Goal: Information Seeking & Learning: Check status

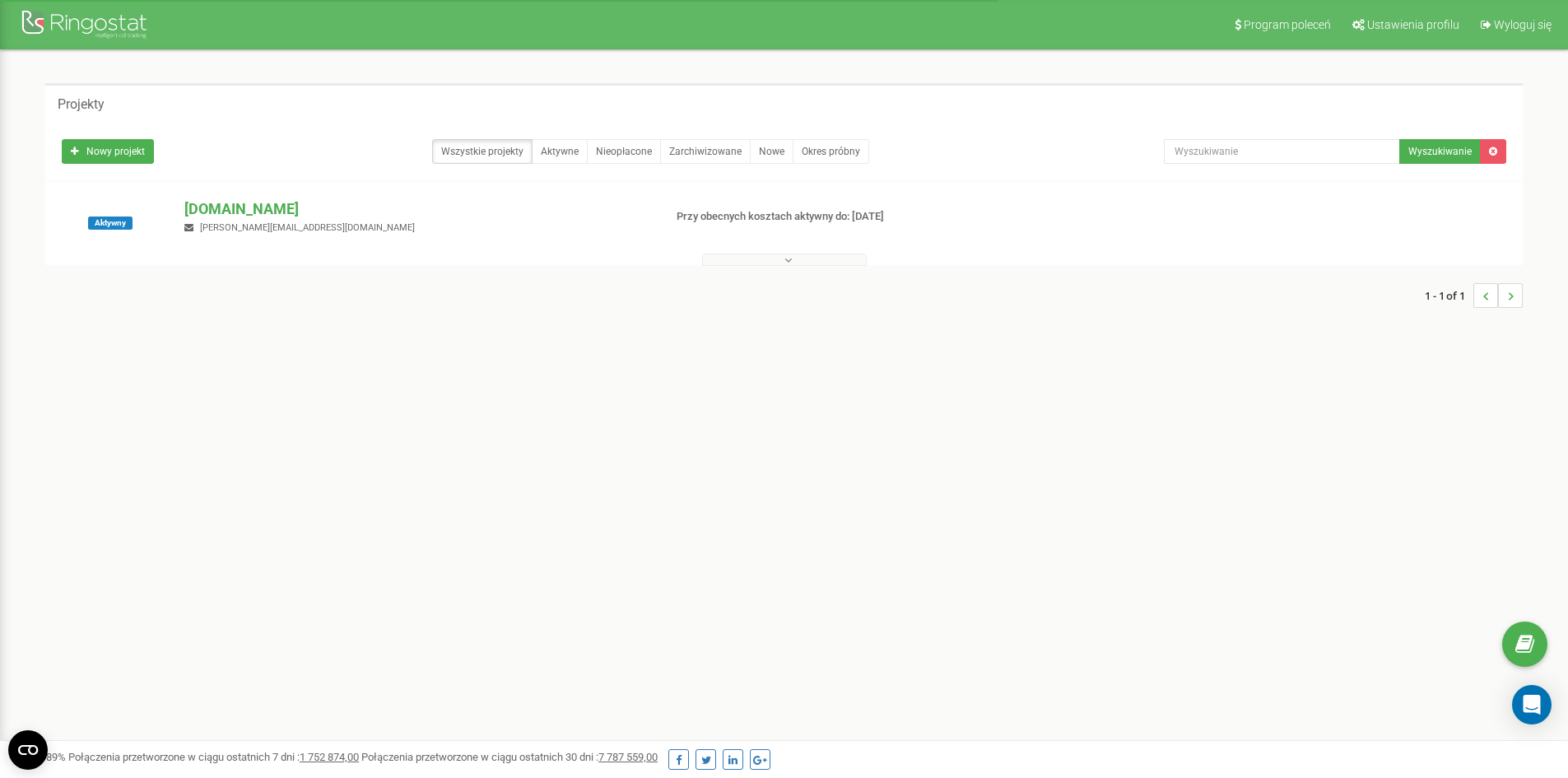
click at [223, 210] on p "[DOMAIN_NAME]" at bounding box center [417, 209] width 465 height 22
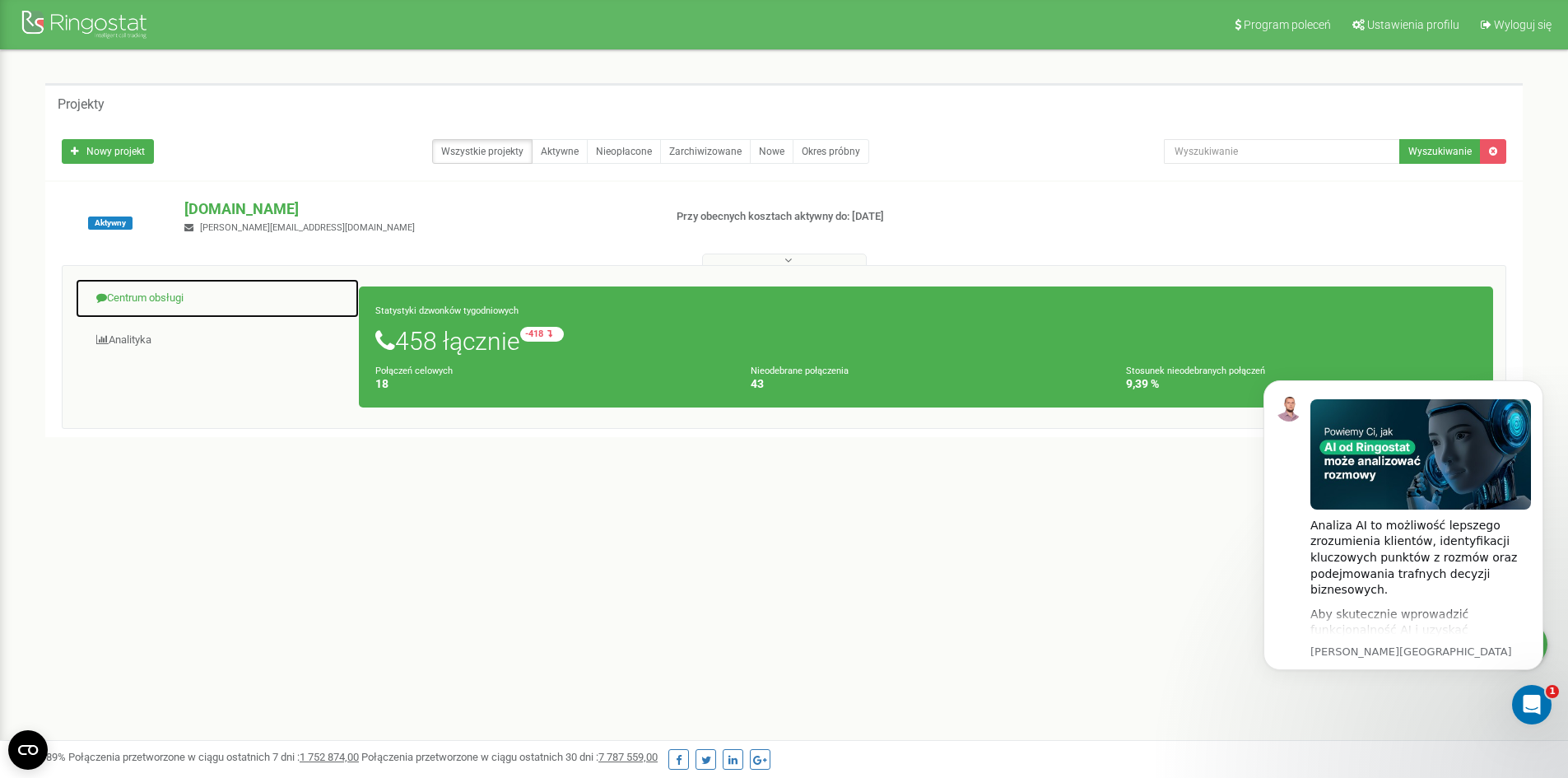
click at [140, 293] on link "Centrum obsługi" at bounding box center [217, 298] width 285 height 41
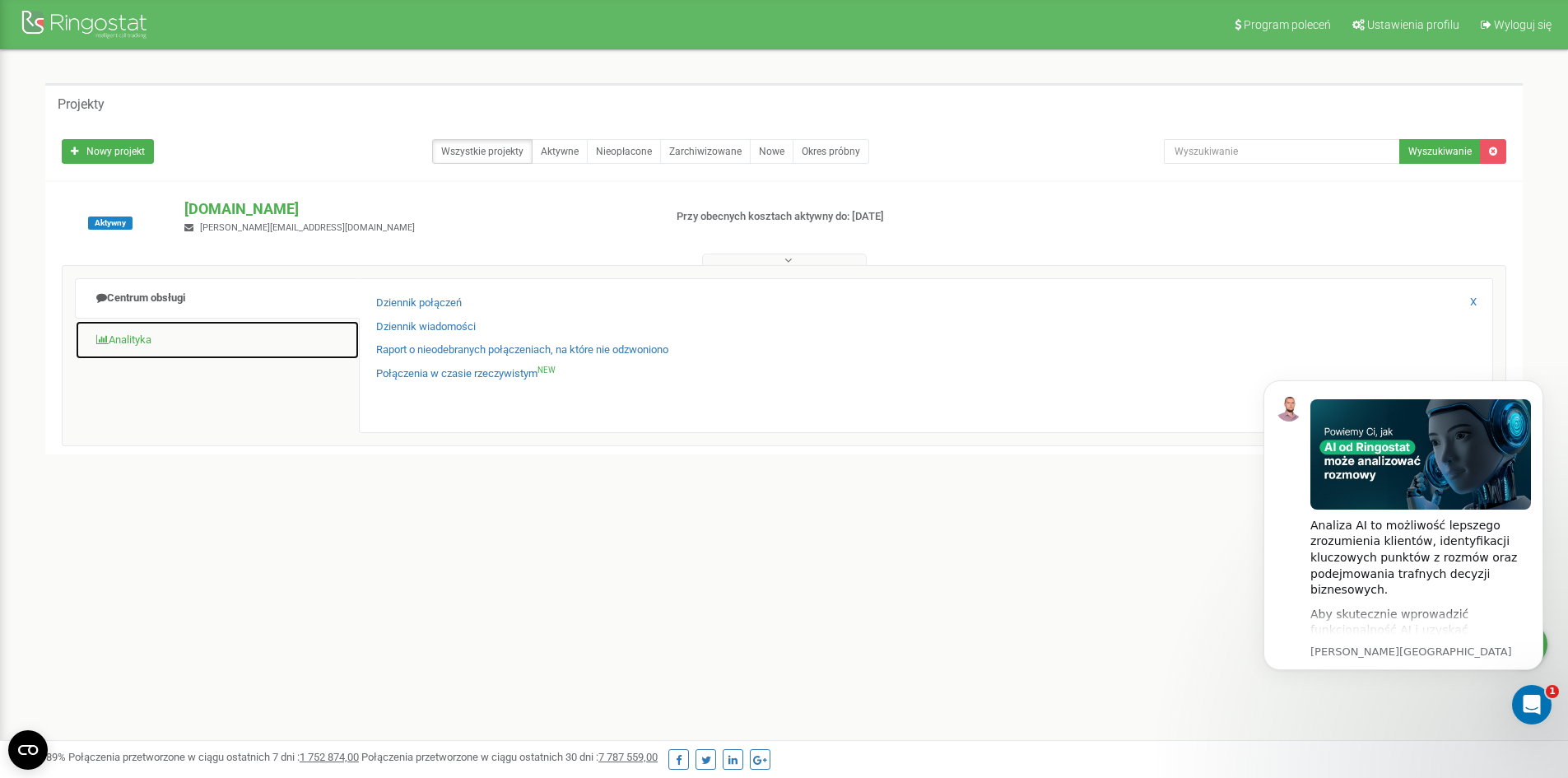
click at [150, 350] on link "Analityka" at bounding box center [217, 341] width 285 height 41
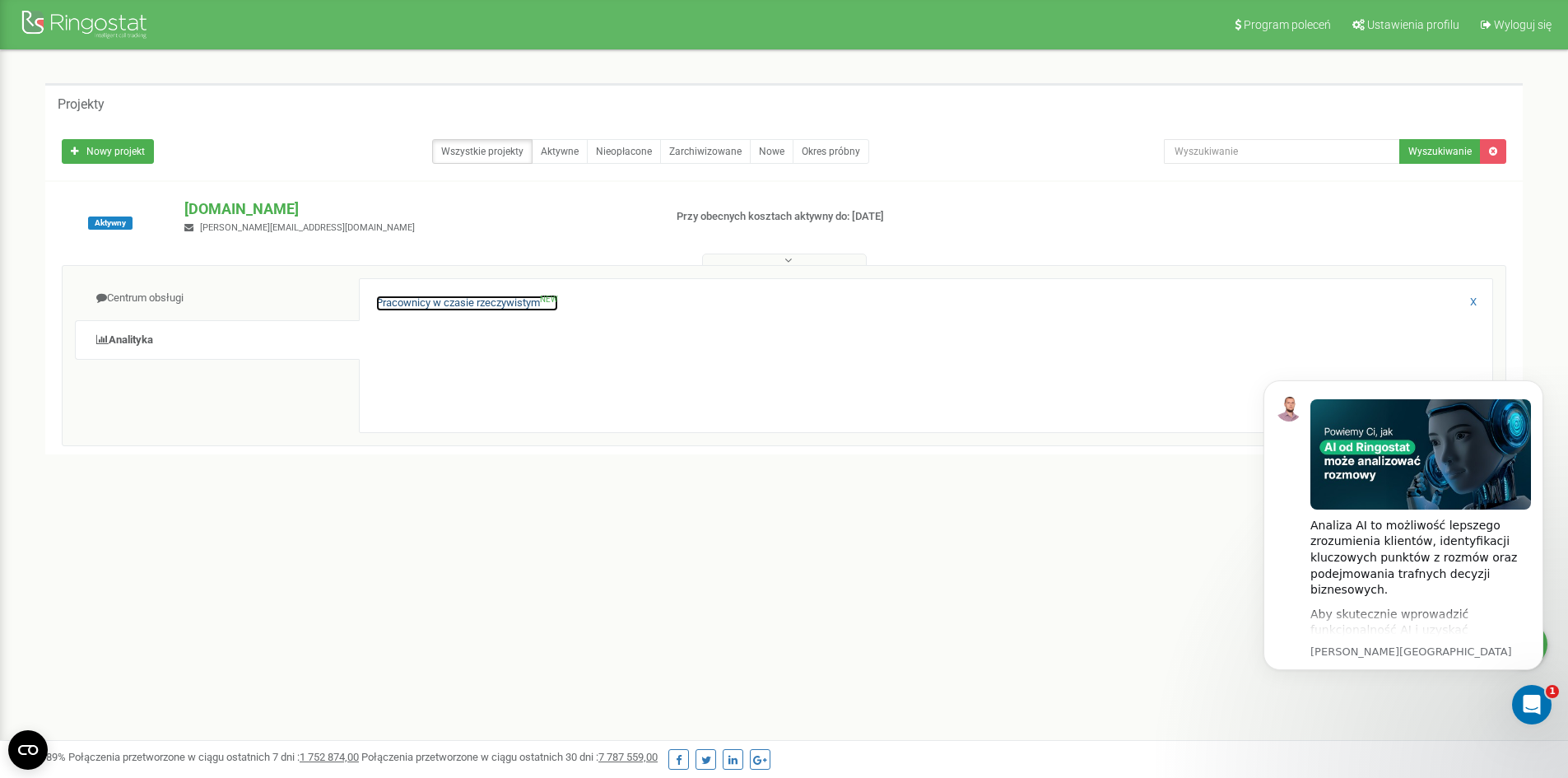
click at [488, 296] on link "Pracownicy w czasie rzeczywistym NEW" at bounding box center [467, 303] width 182 height 15
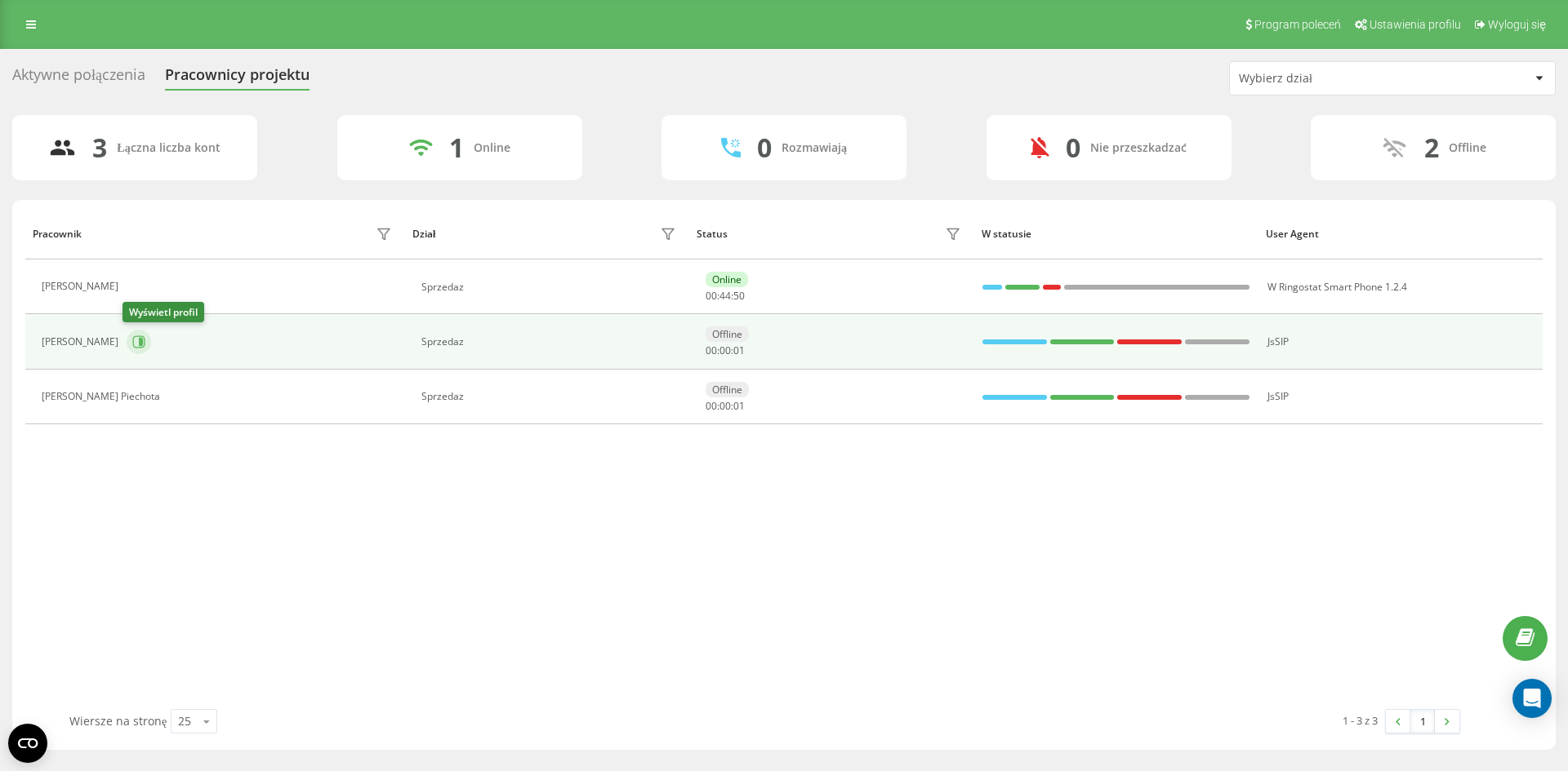
click at [140, 345] on icon at bounding box center [139, 343] width 13 height 13
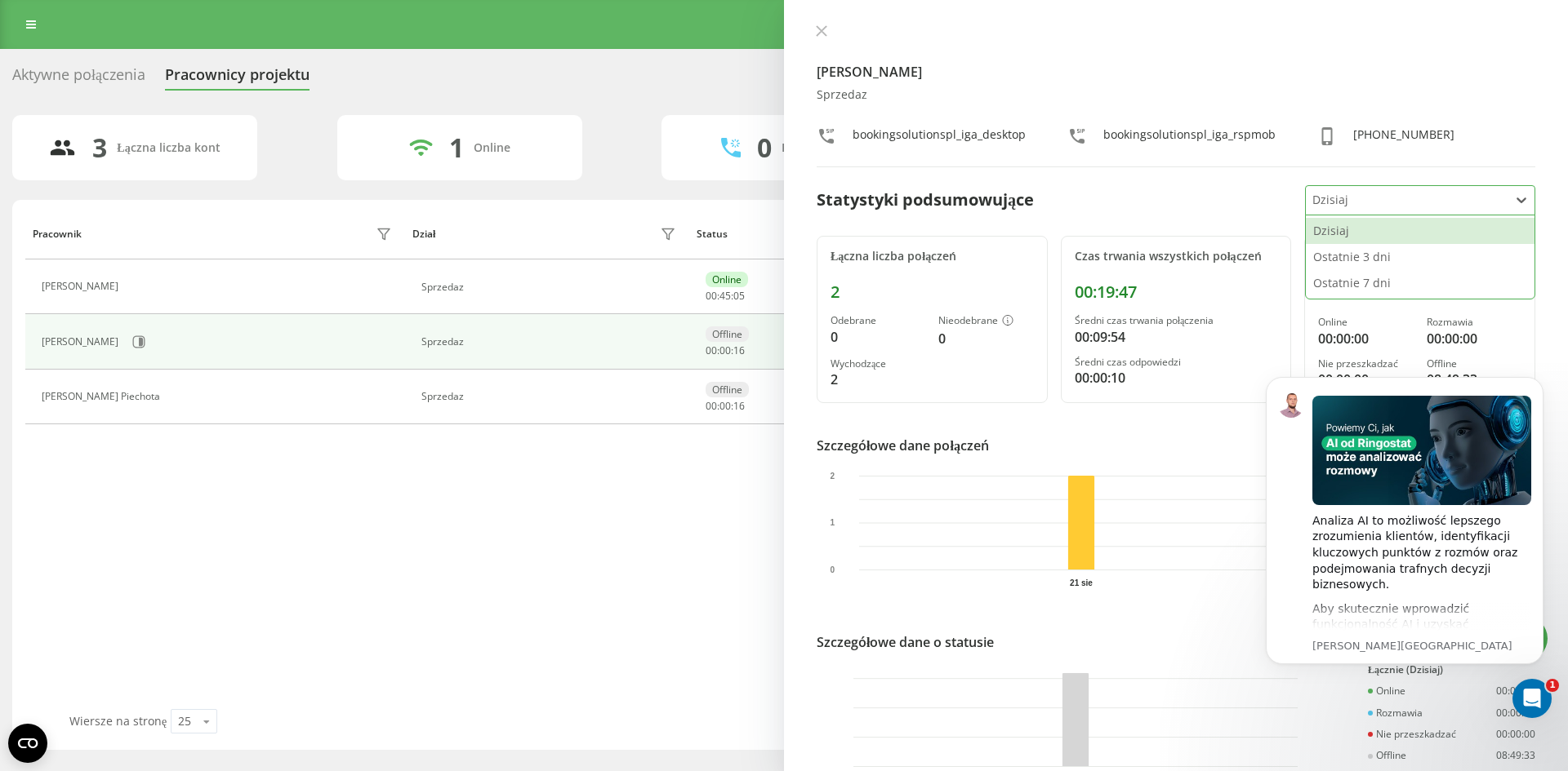
click at [1353, 194] on div at bounding box center [1407, 200] width 190 height 19
click at [1356, 287] on div "Ostatnie 7 dni" at bounding box center [1420, 283] width 229 height 26
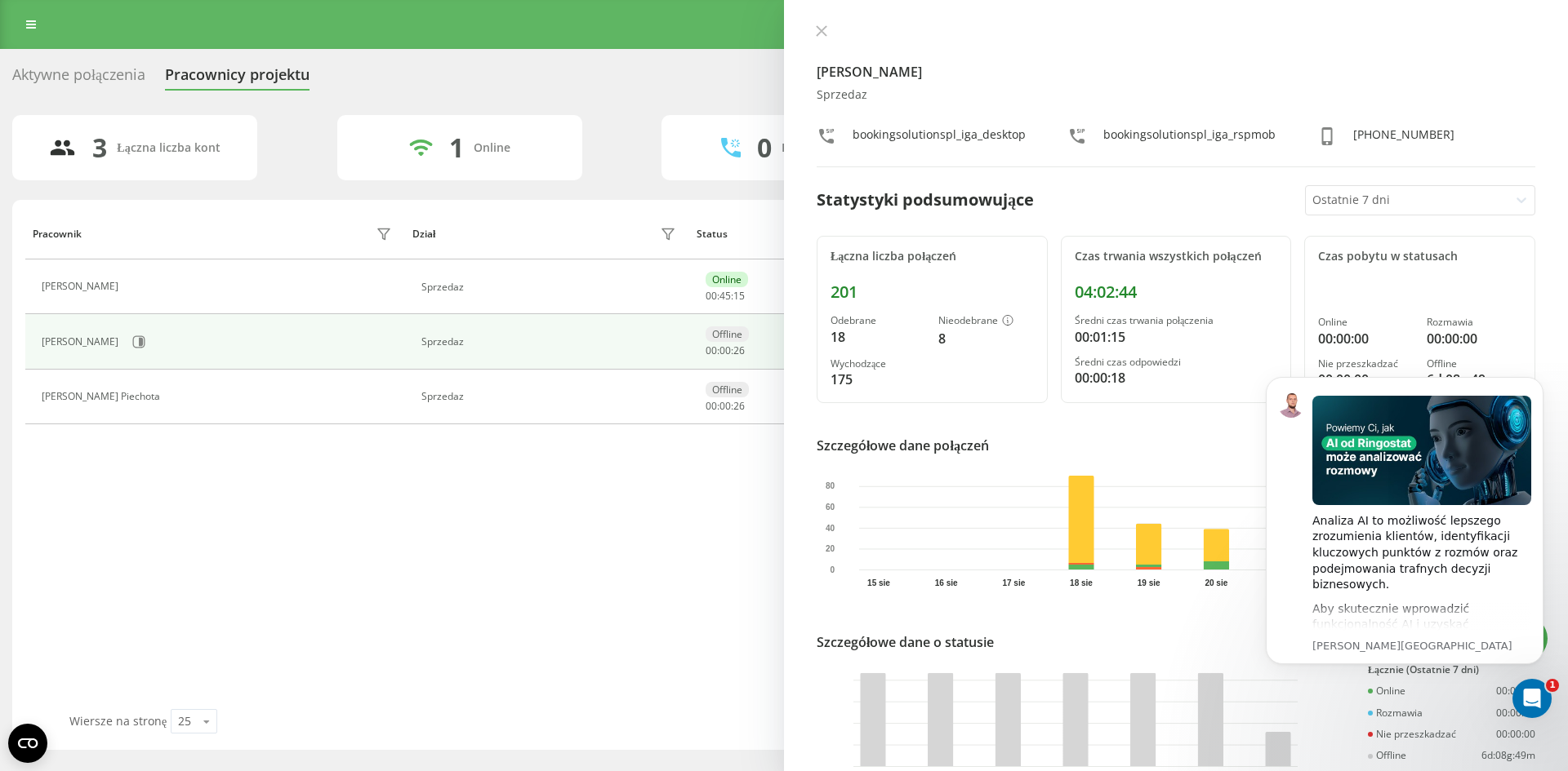
click at [92, 78] on div "Aktywne połączenia" at bounding box center [79, 79] width 133 height 25
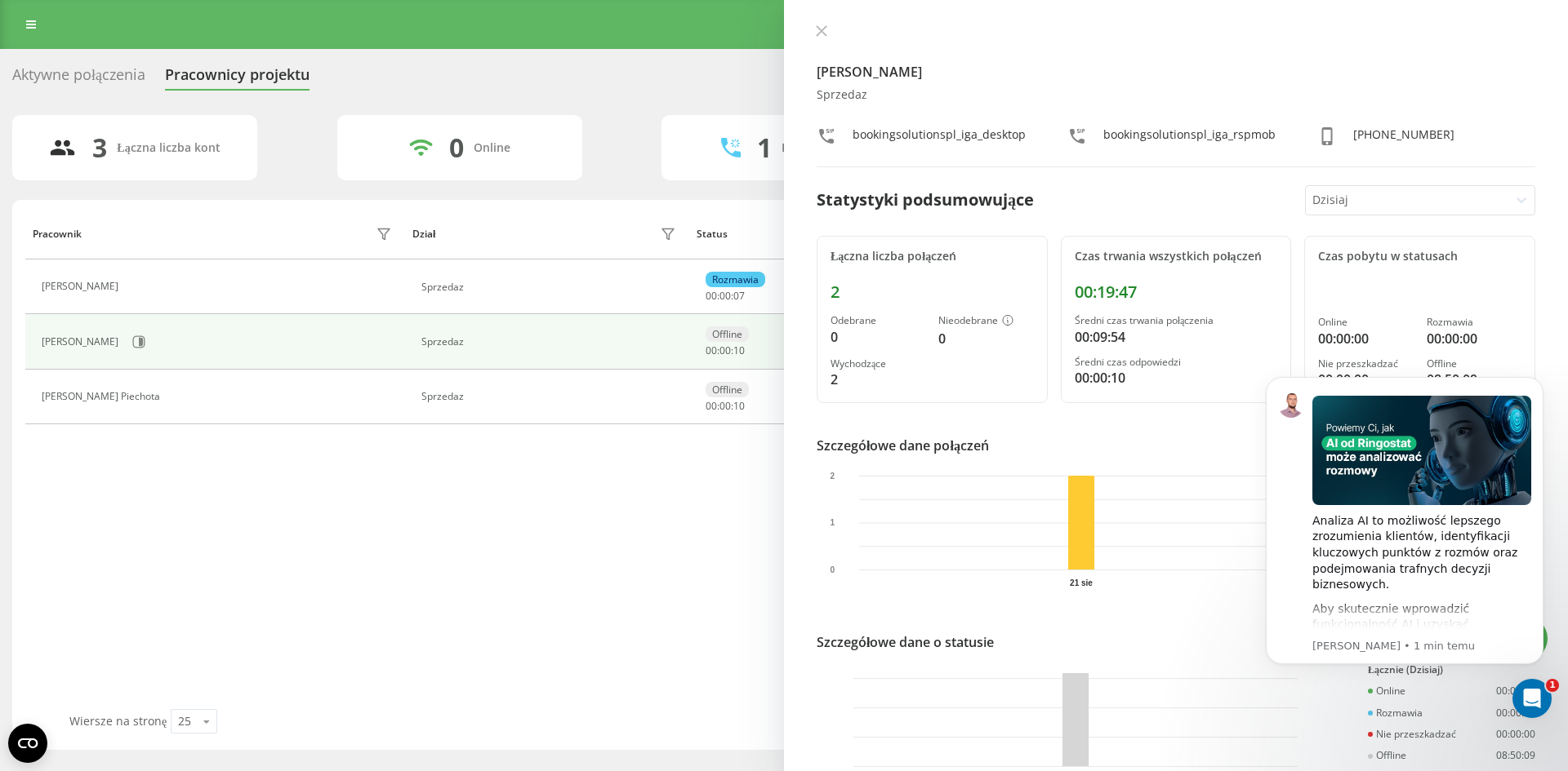
click at [437, 586] on div "Pracownik Dział Status W statusie User Agent Mateusz Petzold Sprzedaz Rozmawia …" at bounding box center [784, 459] width 1518 height 501
click at [1409, 201] on div at bounding box center [1407, 200] width 190 height 19
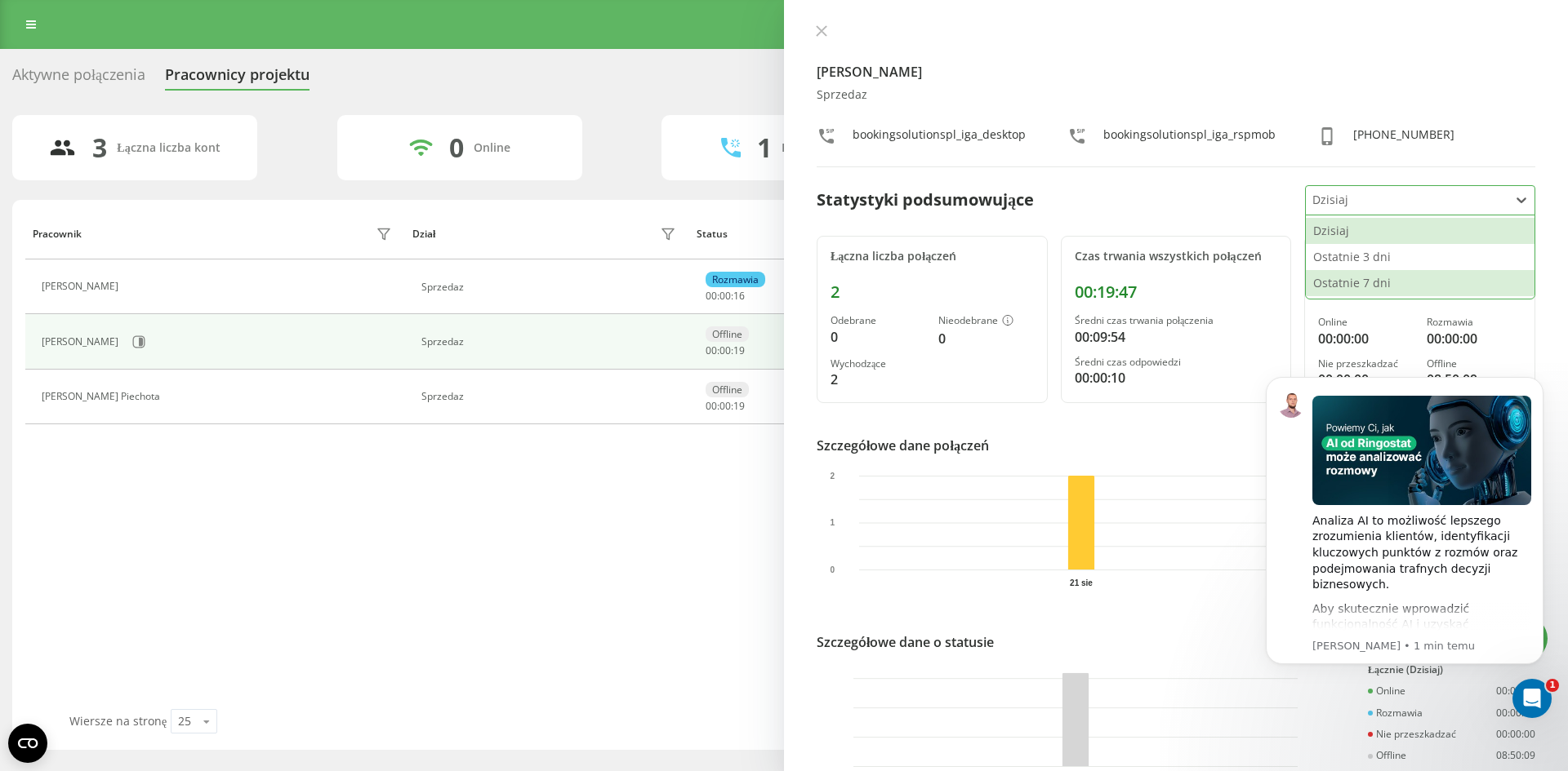
click at [1353, 281] on div "Ostatnie 7 dni" at bounding box center [1420, 283] width 229 height 26
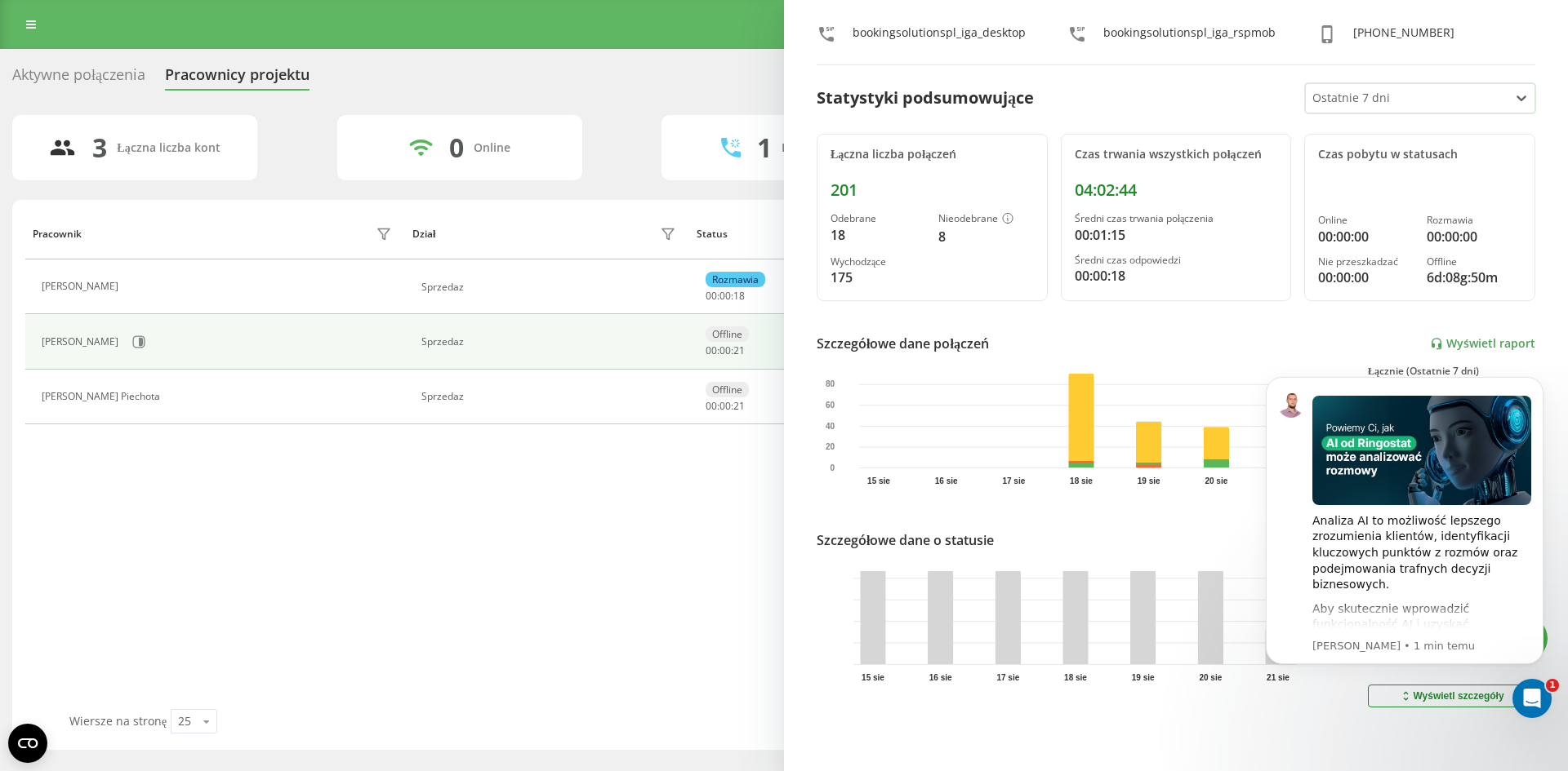
scroll to position [114, 0]
click at [563, 557] on div "Pracownik Dział Status W statusie User Agent Mateusz Petzold Sprzedaz Online 00…" at bounding box center [784, 459] width 1518 height 501
click at [1435, 92] on div "Ostatnie 7 dni" at bounding box center [1407, 99] width 203 height 29
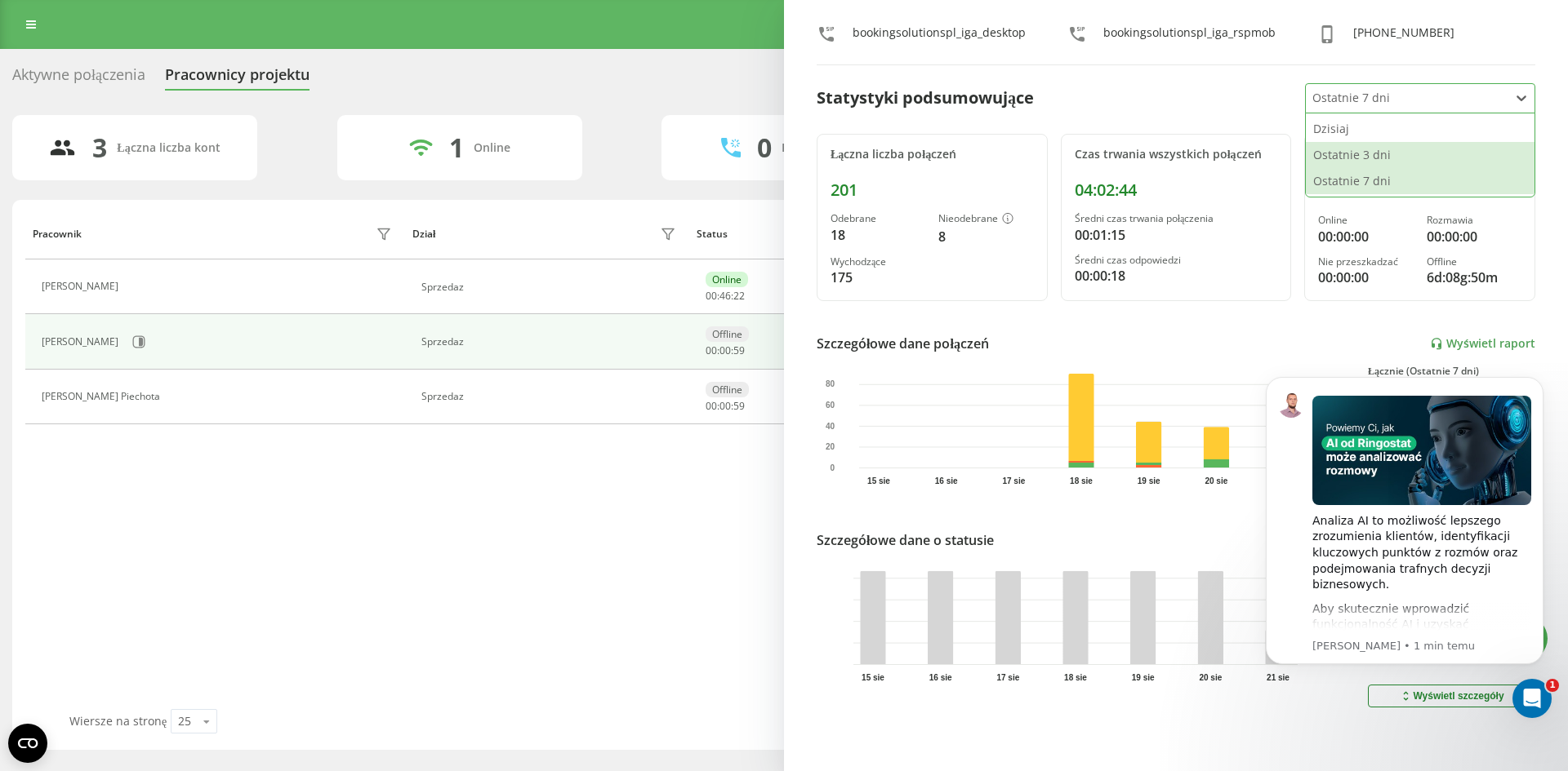
click at [1378, 148] on div "Ostatnie 3 dni" at bounding box center [1420, 154] width 229 height 26
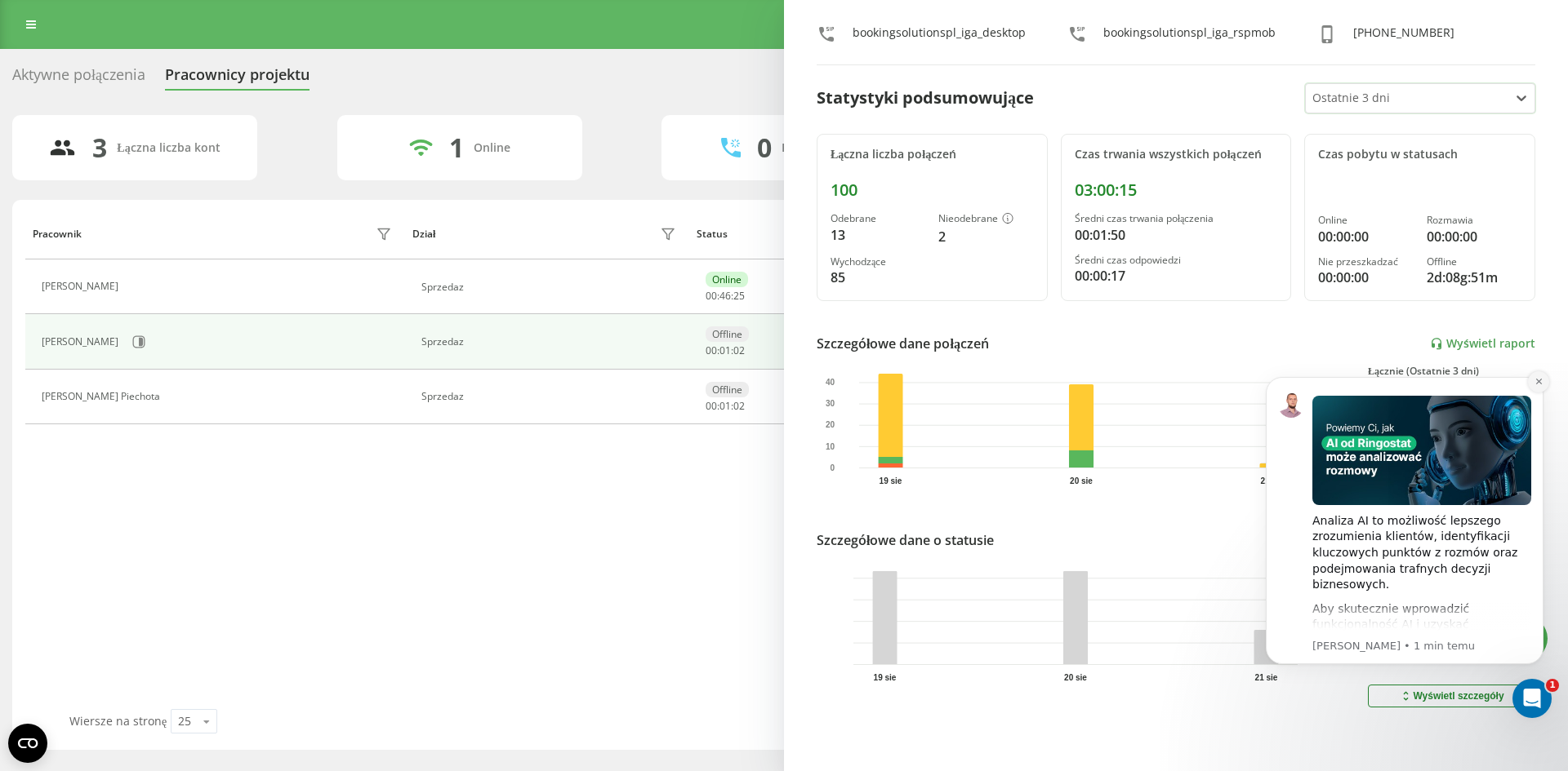
click at [1532, 390] on button "Dismiss notification" at bounding box center [1538, 382] width 22 height 22
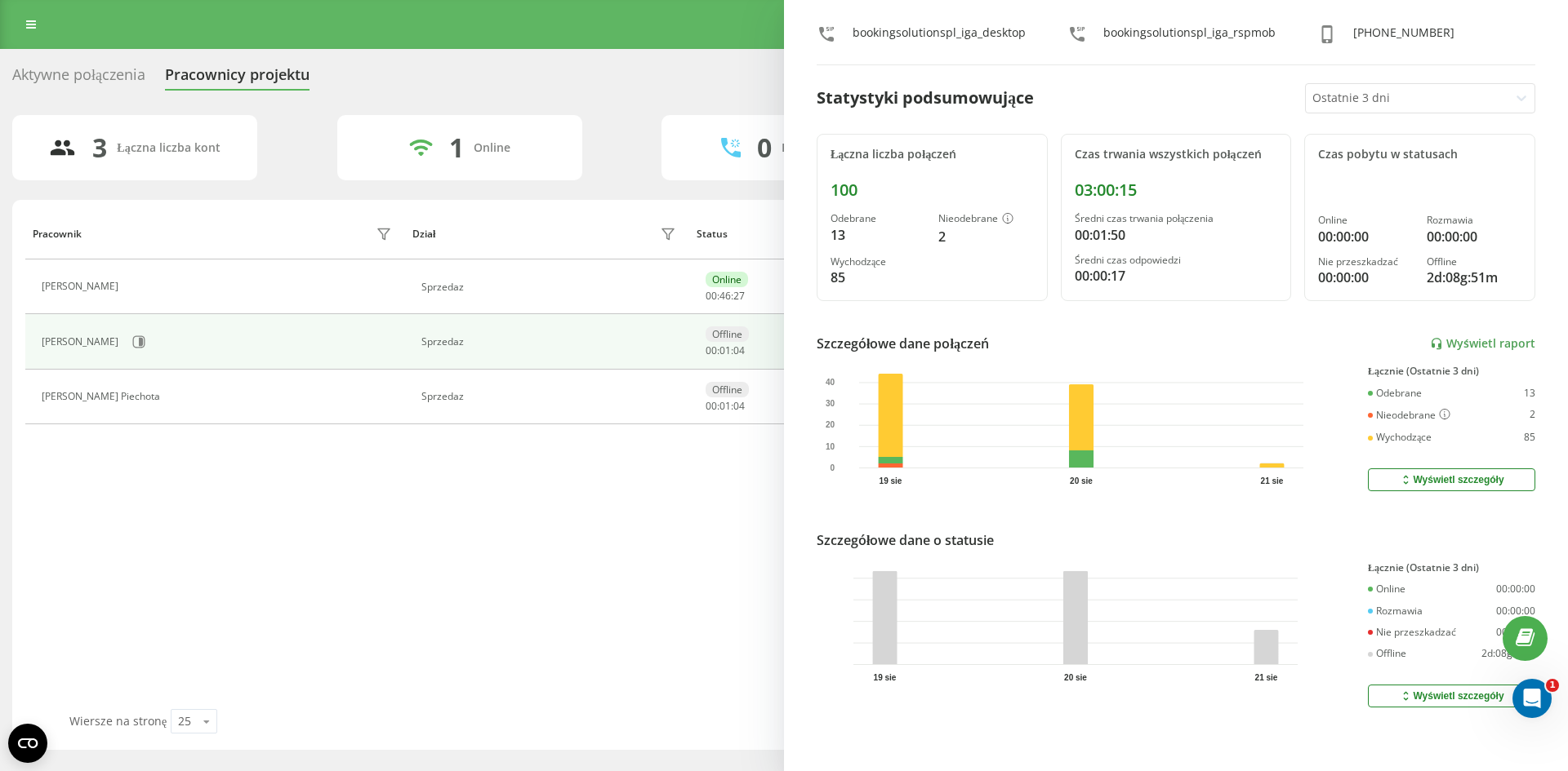
click at [1403, 89] on div at bounding box center [1407, 98] width 190 height 19
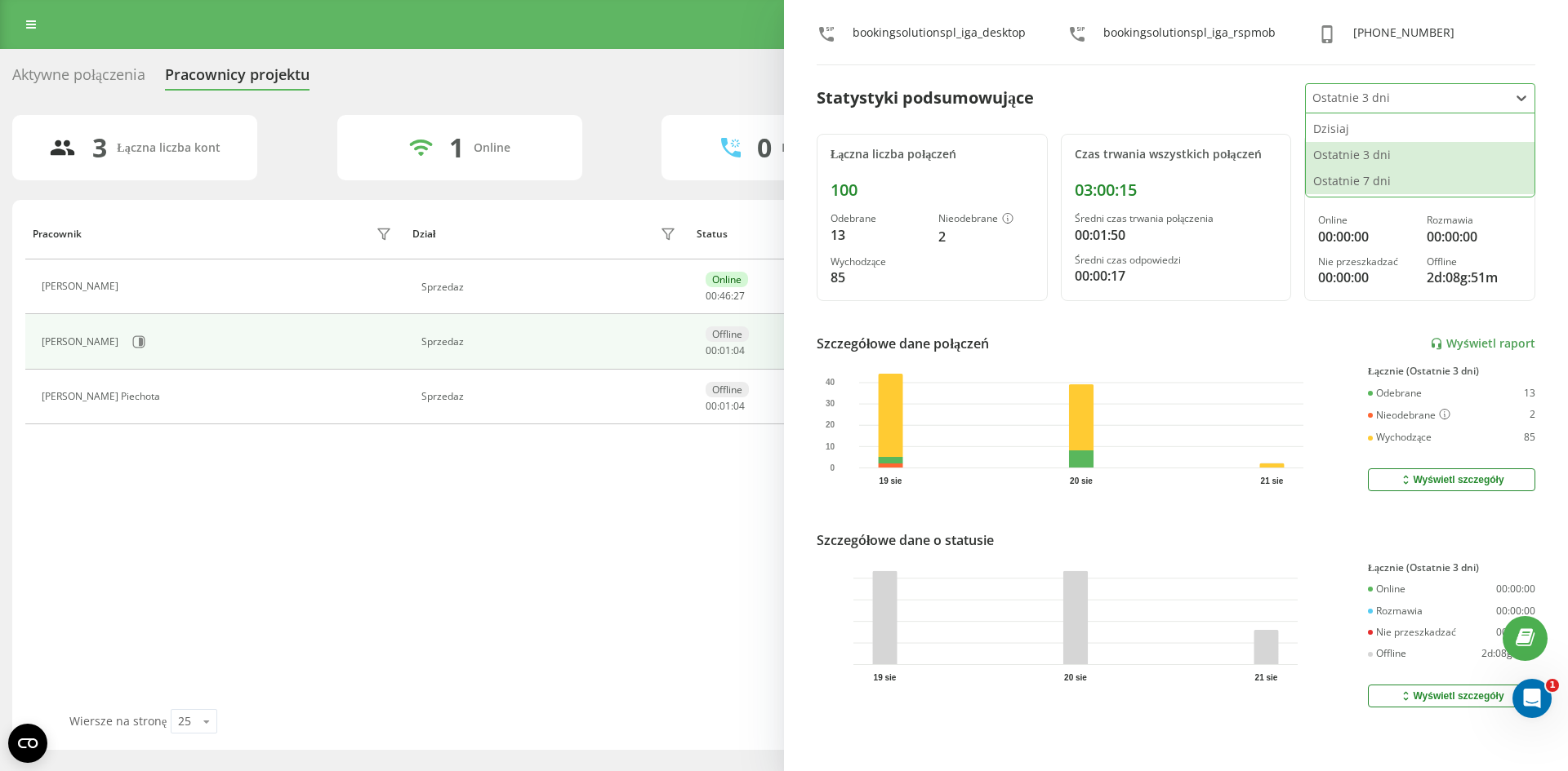
click at [1365, 174] on div "Ostatnie 7 dni" at bounding box center [1420, 180] width 229 height 26
